Goal: Task Accomplishment & Management: Complete application form

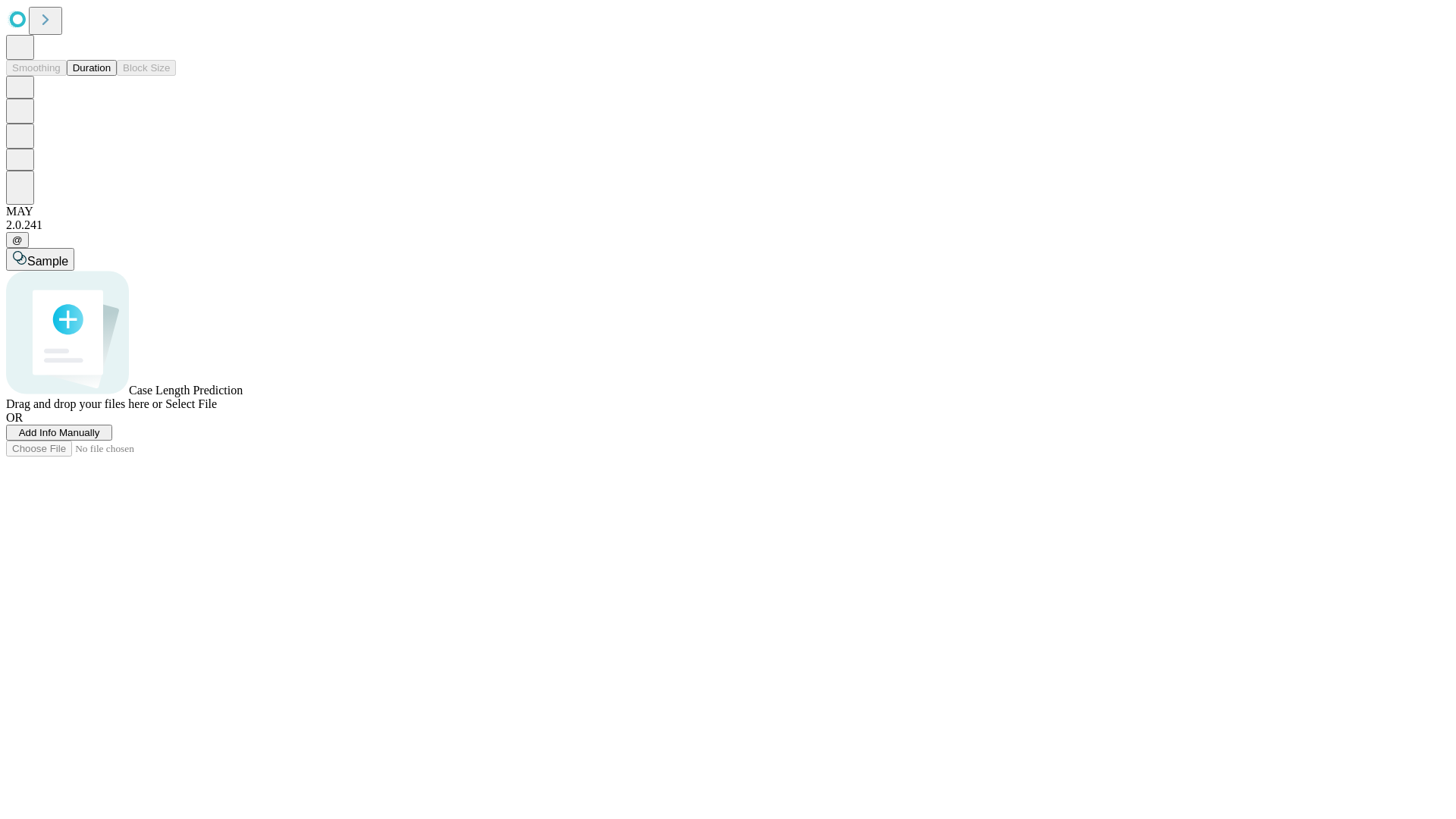
click at [101, 438] on span "Add Info Manually" at bounding box center [59, 432] width 81 height 12
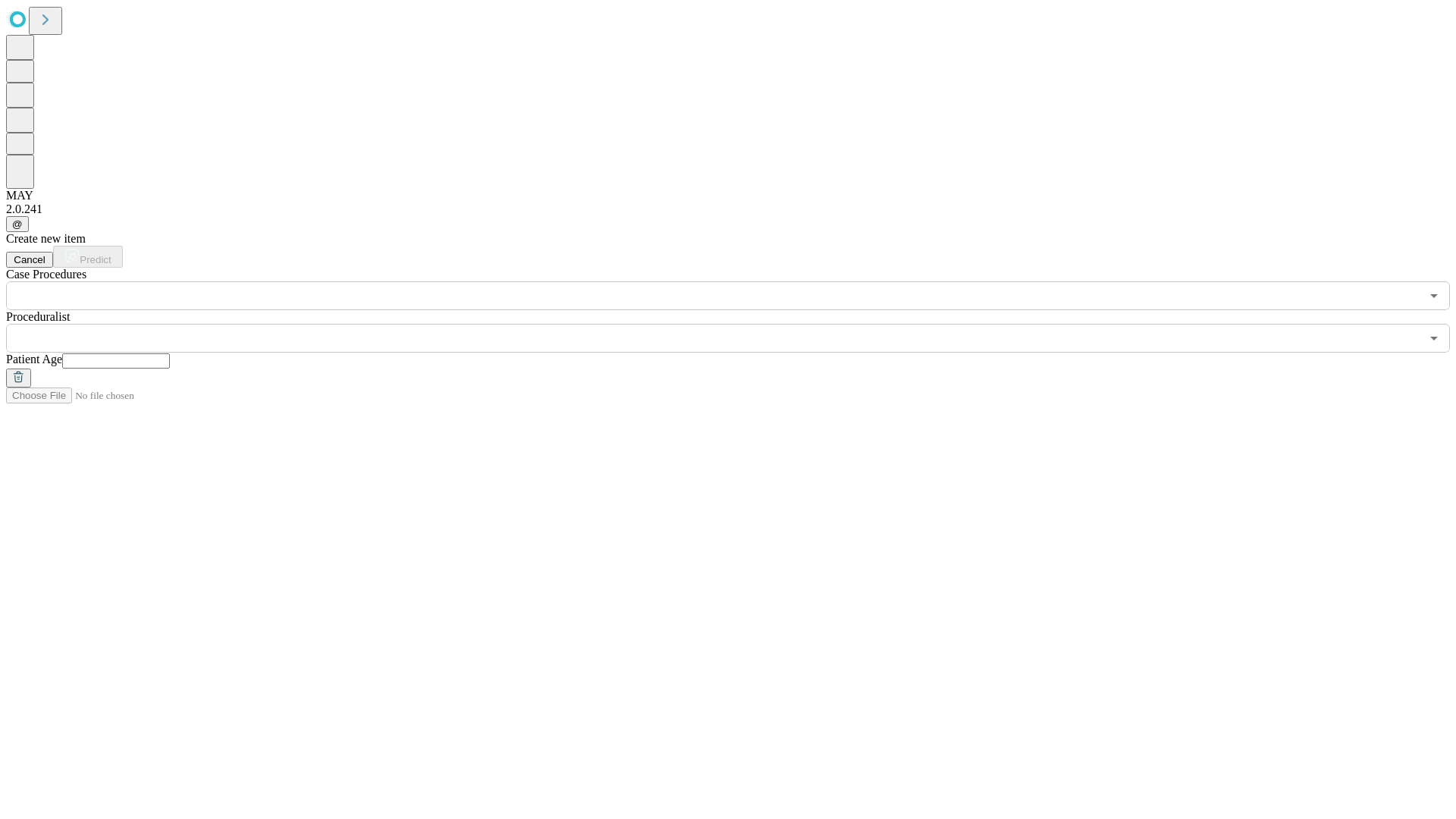
click at [170, 353] on input "text" at bounding box center [116, 360] width 108 height 15
type input "*"
click at [739, 324] on input "text" at bounding box center [713, 338] width 1415 height 28
